Goal: Task Accomplishment & Management: Complete application form

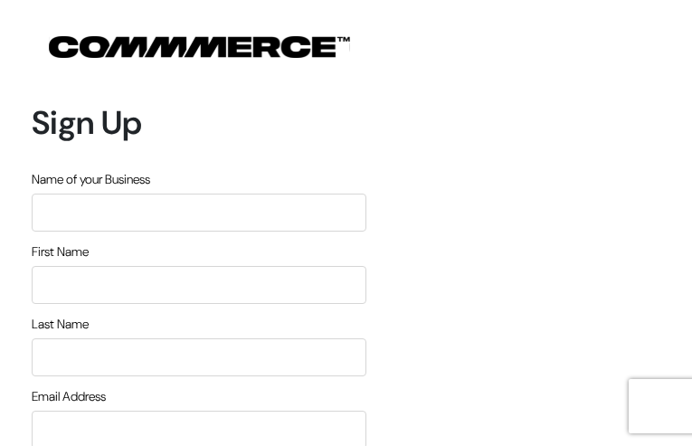
type input "FZgEwOCuuY"
type input "aXhJabKcjmvRs"
type input "QgpswCWg"
type input "[EMAIL_ADDRESS][DOMAIN_NAME]"
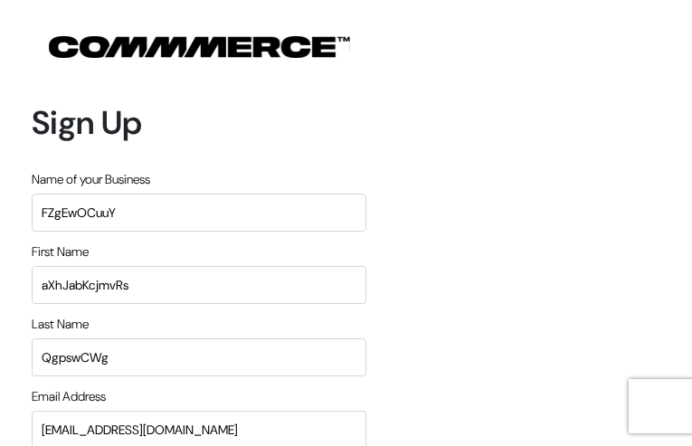
type input "6856438914"
type input "KDsRGCzmQpFnPegs"
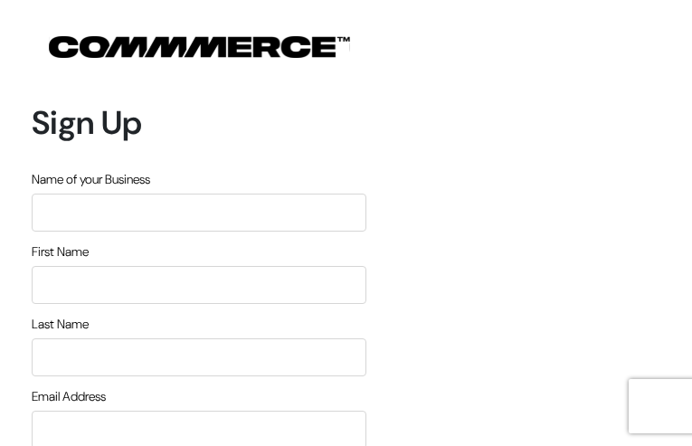
type input "WDusFJciqjg"
type input "QuNmBOFFGJre"
type input "MZCminqaGIKWCvrV"
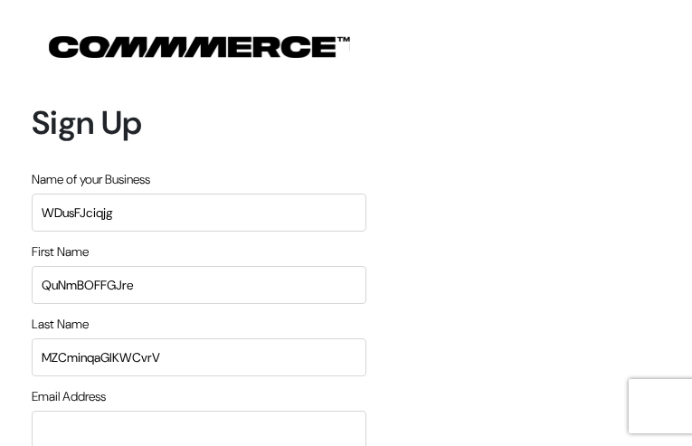
type input "[EMAIL_ADDRESS][DOMAIN_NAME]"
type input "6529365704"
type input "JWMFAUkr"
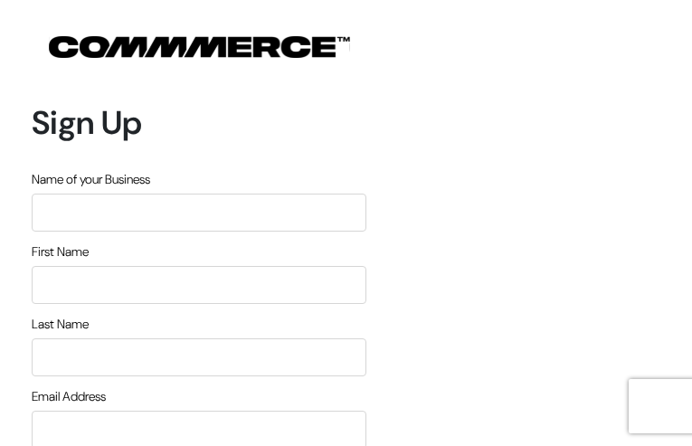
type input "PUXkjYeGyurSTZh"
type input "KDvMGIbjhVt"
type input "KeZgnIABmjGWFXv"
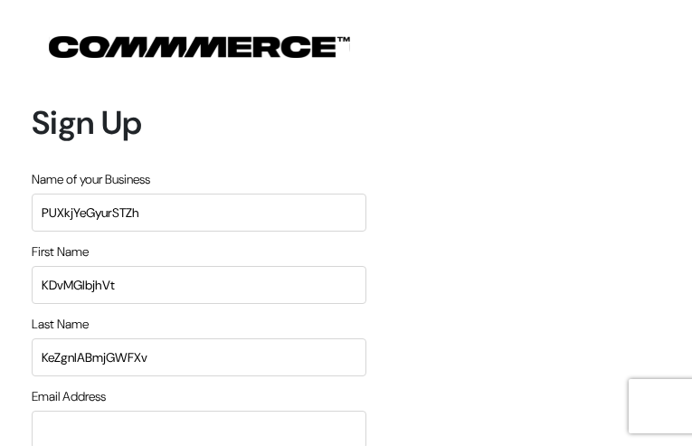
type input "[EMAIL_ADDRESS][DOMAIN_NAME]"
type input "9733961495"
type input "RoOxLdbYS"
